Goal: Information Seeking & Learning: Compare options

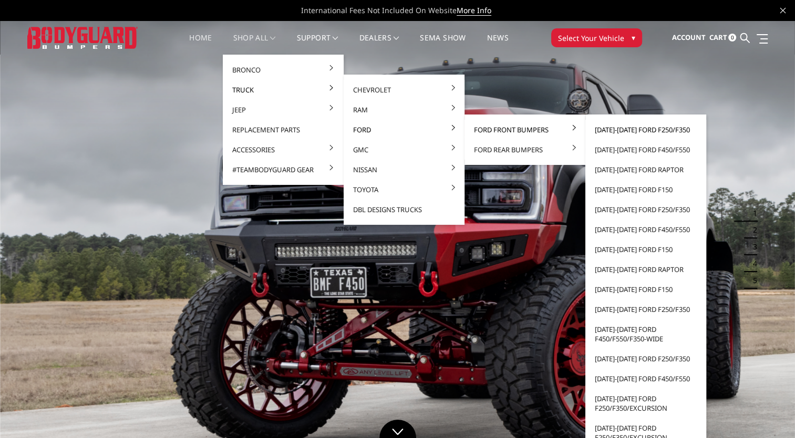
click at [639, 128] on link "[DATE]-[DATE] Ford F250/F350" at bounding box center [646, 130] width 112 height 20
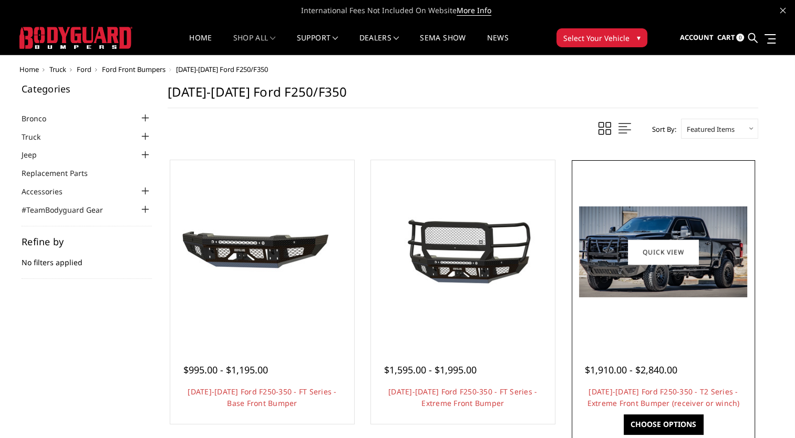
click at [648, 283] on img at bounding box center [663, 252] width 168 height 91
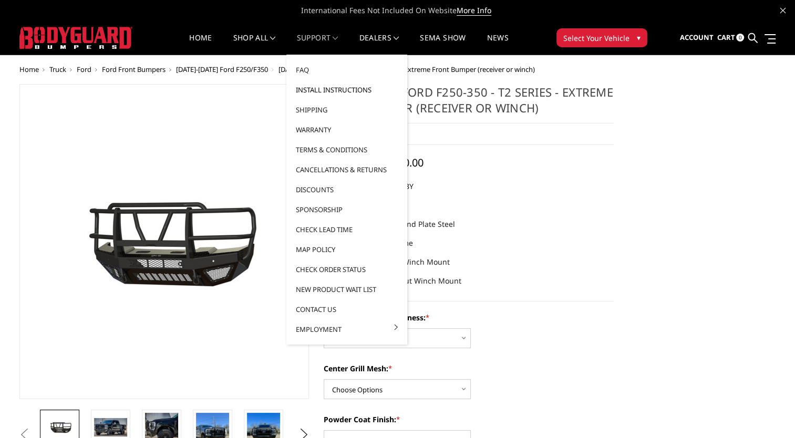
click at [353, 91] on link "Install Instructions" at bounding box center [347, 90] width 112 height 20
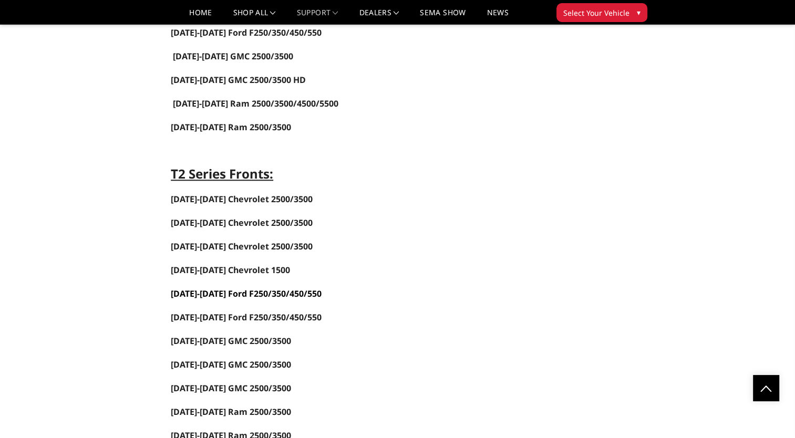
scroll to position [894, 0]
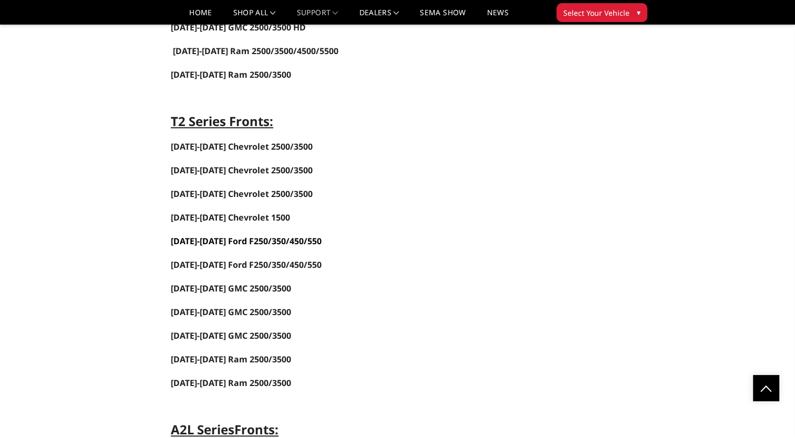
click at [253, 236] on span "2023-2025 Ford F250/350/450/550" at bounding box center [246, 242] width 151 height 12
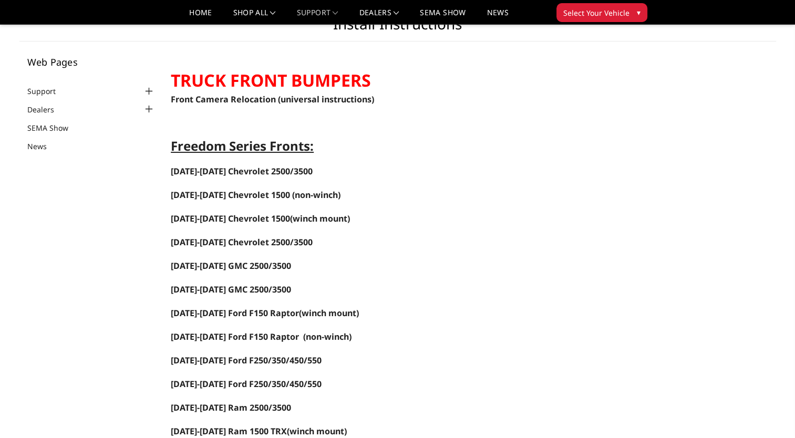
scroll to position [0, 0]
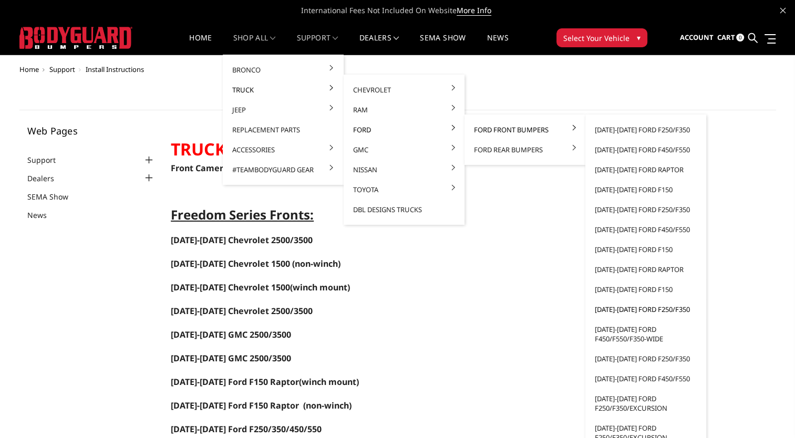
click at [654, 308] on link "[DATE]-[DATE] Ford F250/F350" at bounding box center [646, 310] width 112 height 20
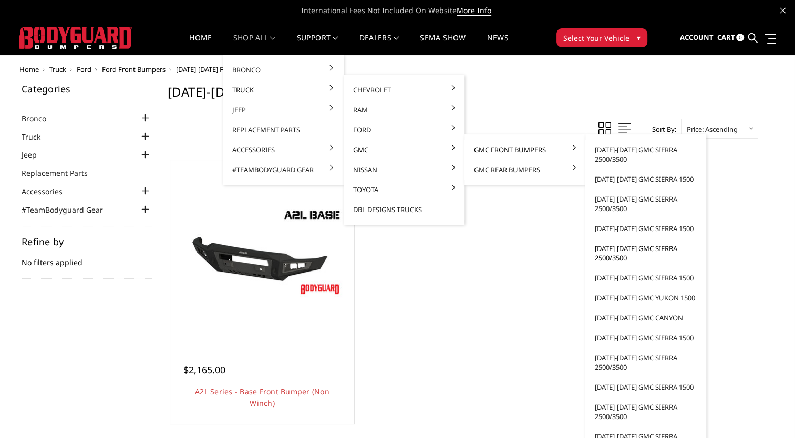
click at [621, 248] on link "[DATE]-[DATE] GMC Sierra 2500/3500" at bounding box center [646, 253] width 112 height 29
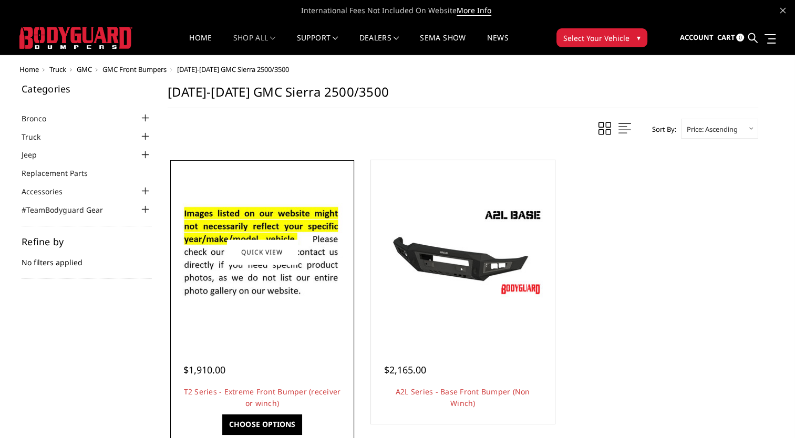
drag, startPoint x: 279, startPoint y: 265, endPoint x: 278, endPoint y: 273, distance: 8.0
click at [279, 268] on img at bounding box center [262, 252] width 168 height 115
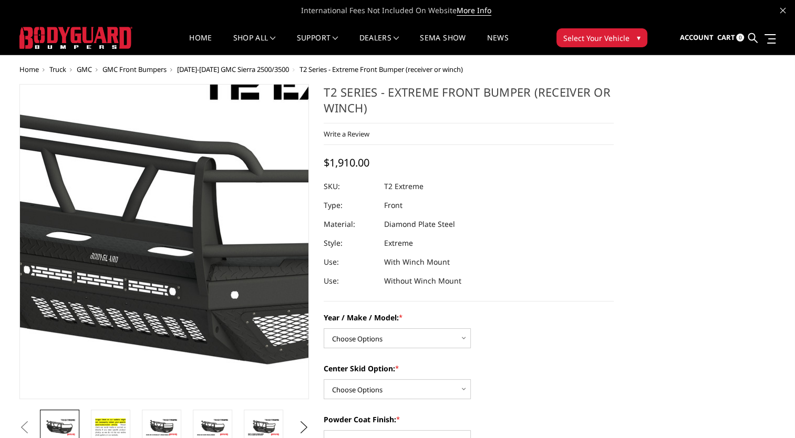
click at [156, 289] on img at bounding box center [176, 233] width 673 height 379
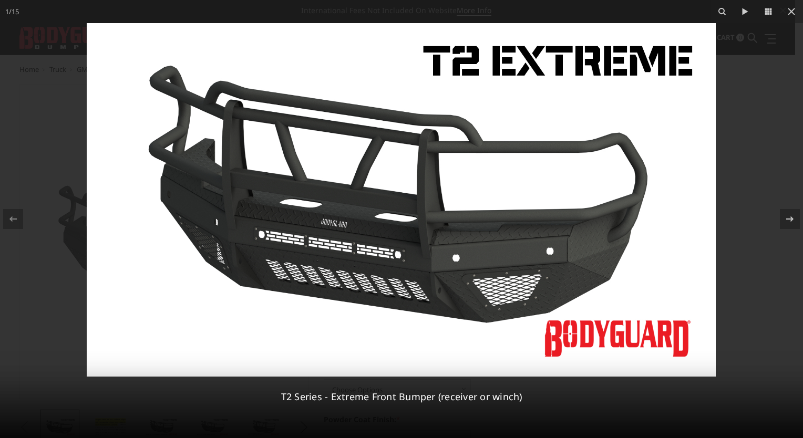
click at [229, 177] on img at bounding box center [401, 200] width 629 height 354
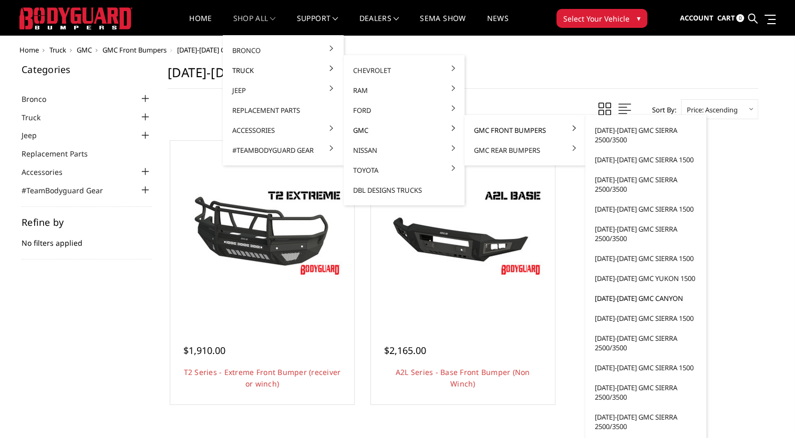
scroll to position [53, 0]
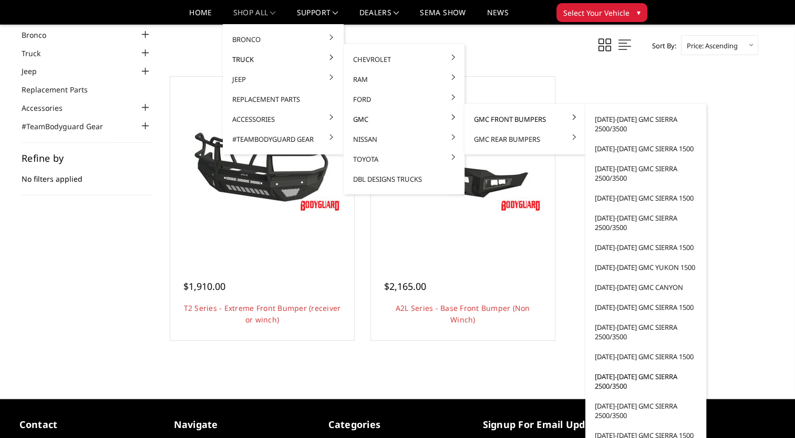
click at [619, 381] on link "[DATE]-[DATE] GMC Sierra 2500/3500" at bounding box center [646, 381] width 112 height 29
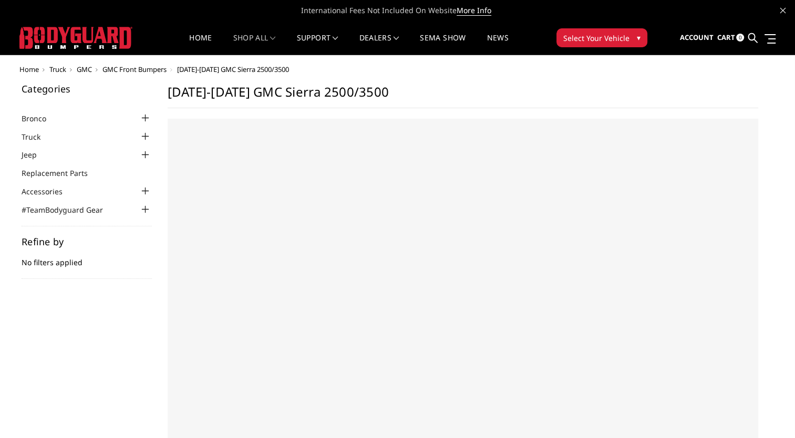
select select "US"
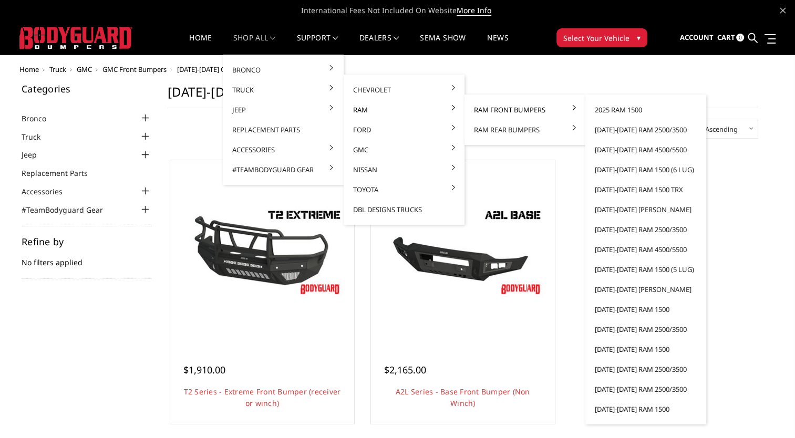
click at [496, 108] on link "Ram Front Bumpers" at bounding box center [525, 110] width 112 height 20
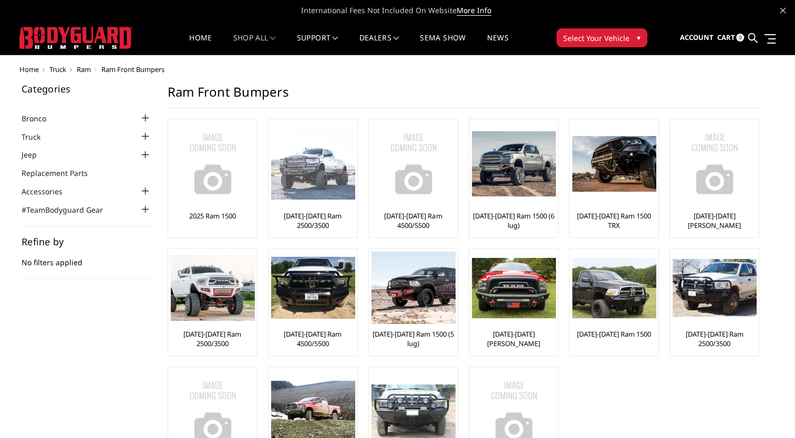
click at [311, 218] on link "[DATE]-[DATE] Ram 2500/3500" at bounding box center [313, 220] width 84 height 19
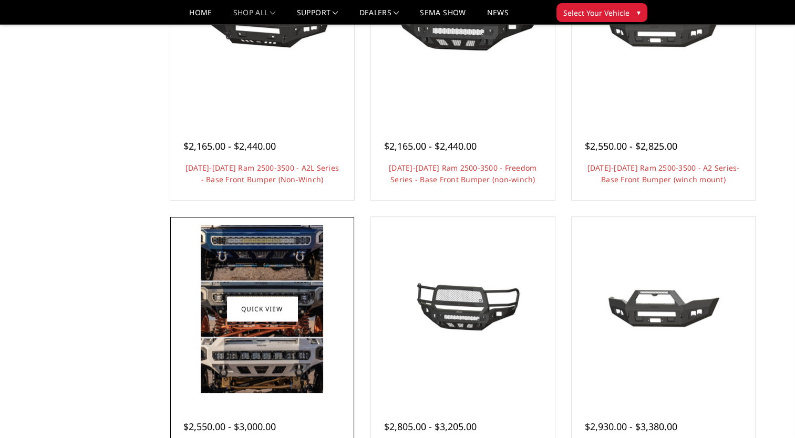
scroll to position [683, 0]
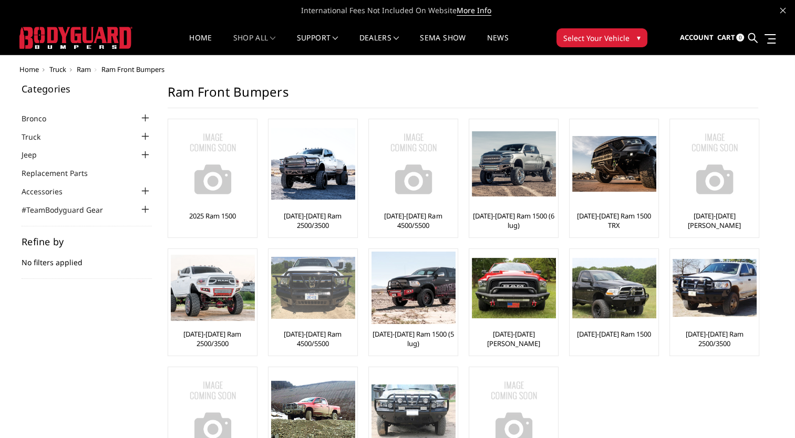
click at [318, 335] on link "[DATE]-[DATE] Ram 4500/5500" at bounding box center [313, 339] width 84 height 19
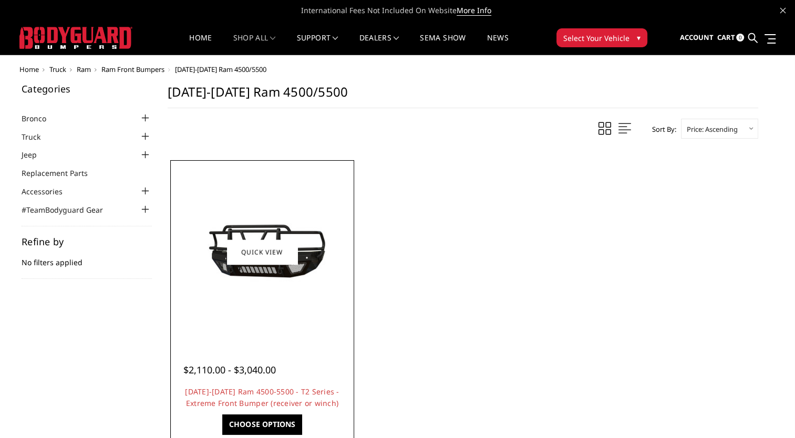
click at [250, 310] on div at bounding box center [262, 252] width 179 height 179
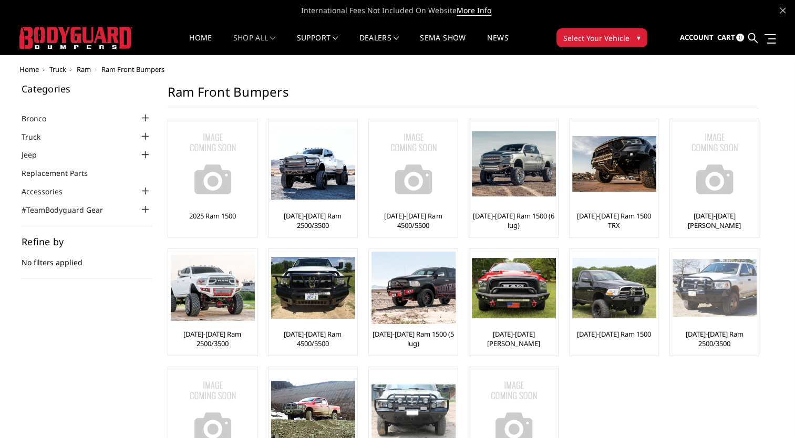
click at [734, 304] on img at bounding box center [715, 288] width 84 height 58
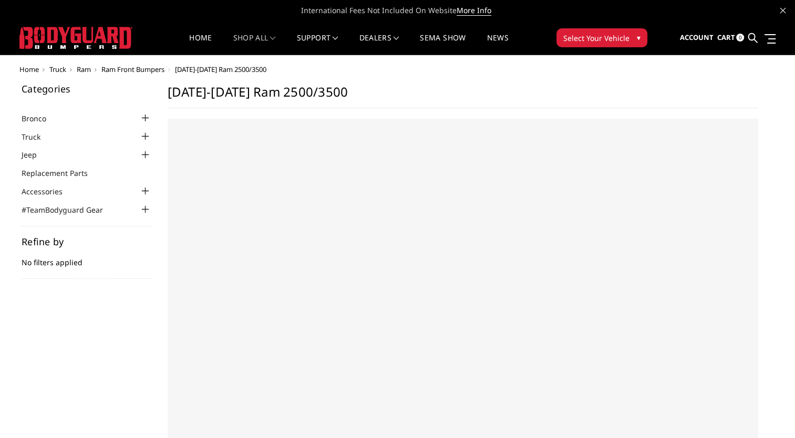
select select "US"
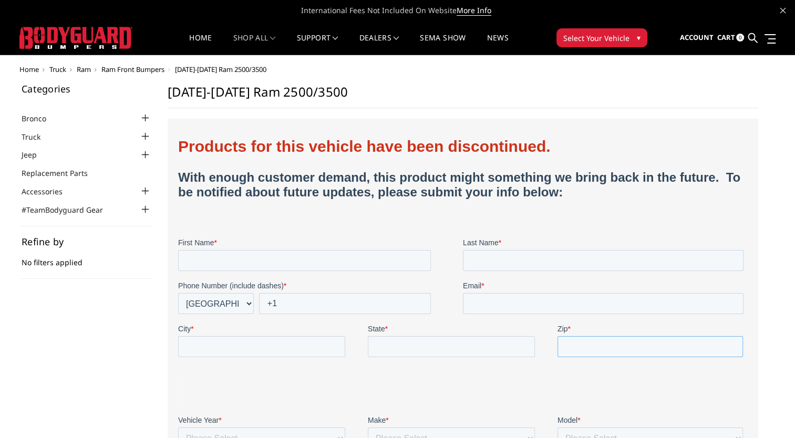
drag, startPoint x: 614, startPoint y: 335, endPoint x: 615, endPoint y: 328, distance: 6.9
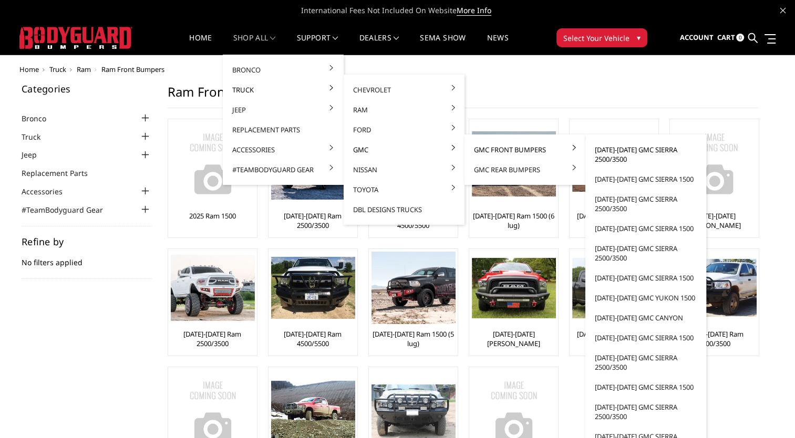
click at [611, 150] on link "[DATE]-[DATE] GMC Sierra 2500/3500" at bounding box center [646, 154] width 112 height 29
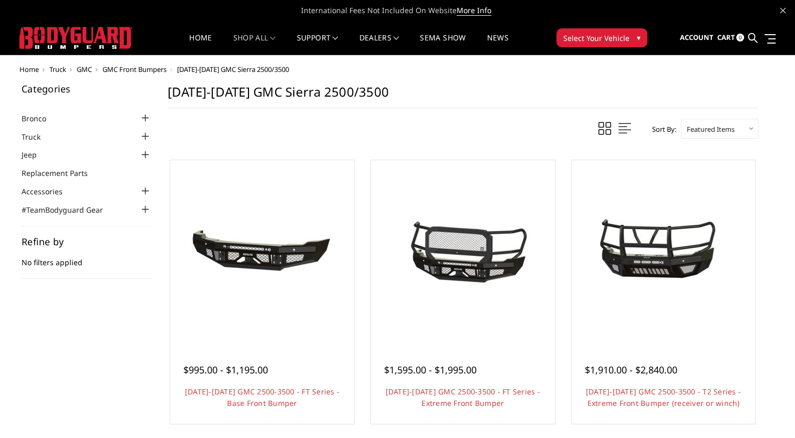
click at [707, 125] on select "Featured Items Newest Items Best Selling A to Z Z to A By Review Price: Ascendi…" at bounding box center [719, 129] width 77 height 20
select select "pricedesc"
click at [681, 119] on select "Featured Items Newest Items Best Selling A to Z Z to A By Review Price: Ascendi…" at bounding box center [719, 129] width 77 height 20
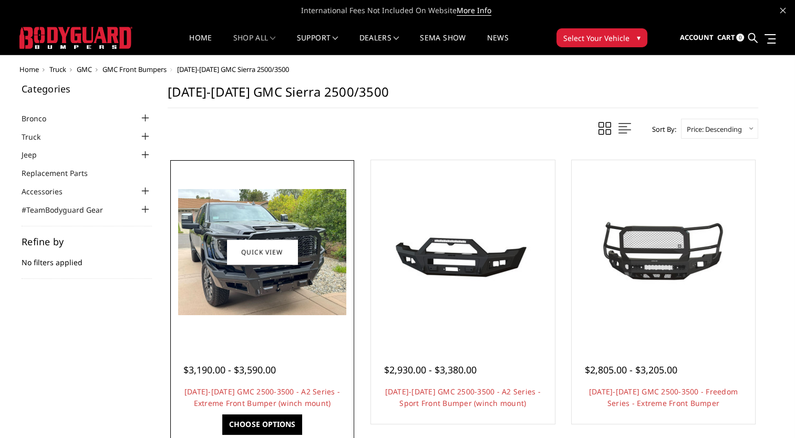
click at [300, 281] on img at bounding box center [262, 252] width 168 height 126
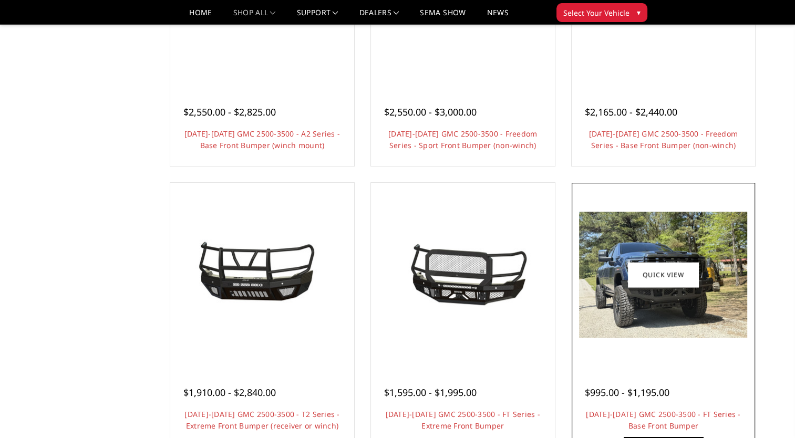
scroll to position [526, 0]
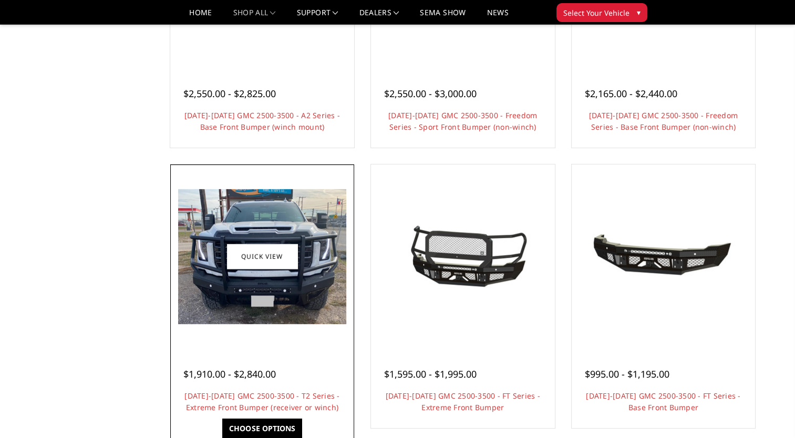
click at [241, 321] on img at bounding box center [262, 256] width 168 height 135
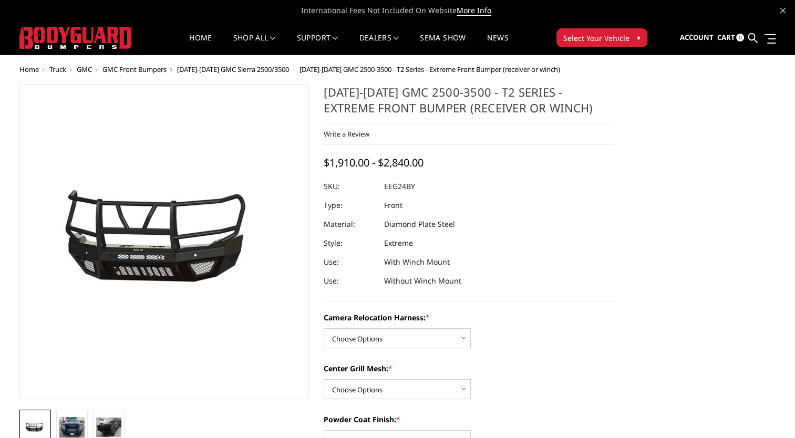
click at [183, 250] on img at bounding box center [139, 242] width 673 height 315
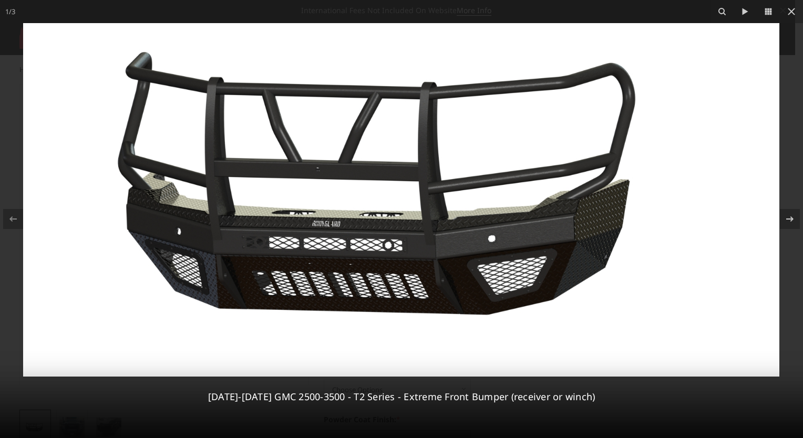
click at [494, 253] on img at bounding box center [401, 200] width 756 height 354
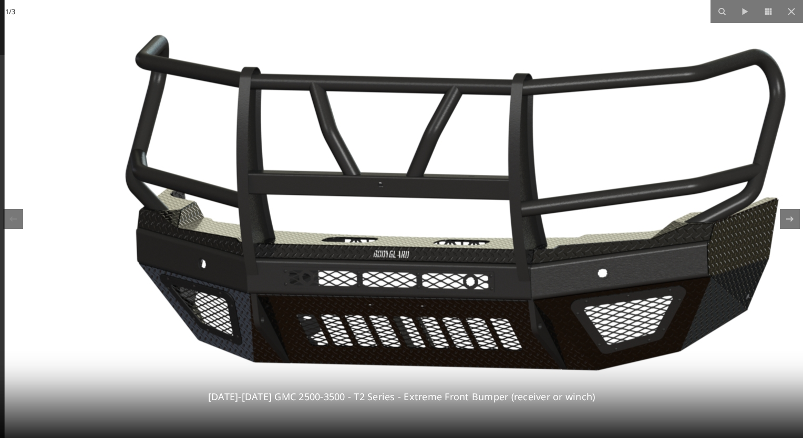
drag, startPoint x: 416, startPoint y: 254, endPoint x: 533, endPoint y: 265, distance: 117.2
click at [533, 265] on img at bounding box center [487, 224] width 965 height 452
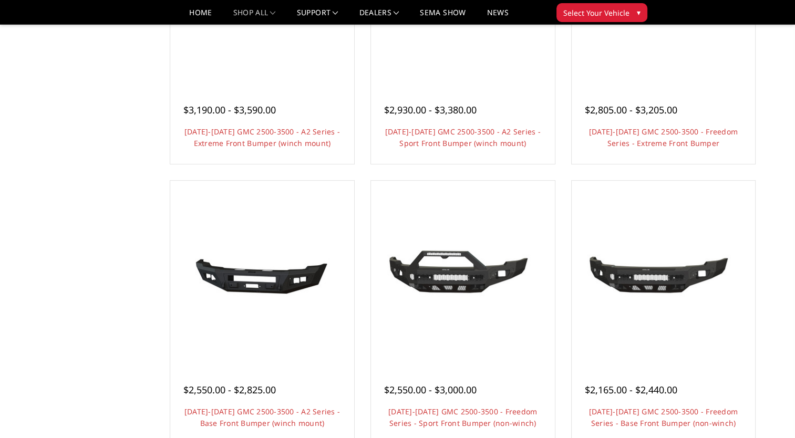
scroll to position [229, 0]
